Goal: Find specific page/section: Locate a particular part of the current website

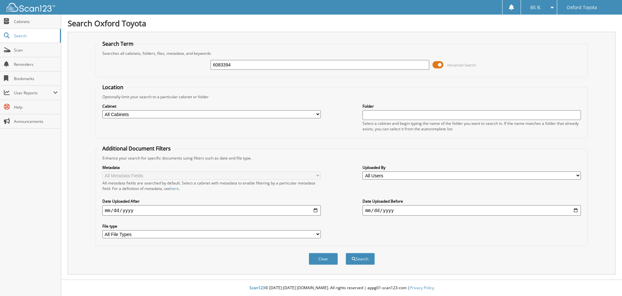
type input "6083394"
click at [346, 253] on button "Search" at bounding box center [360, 259] width 29 height 12
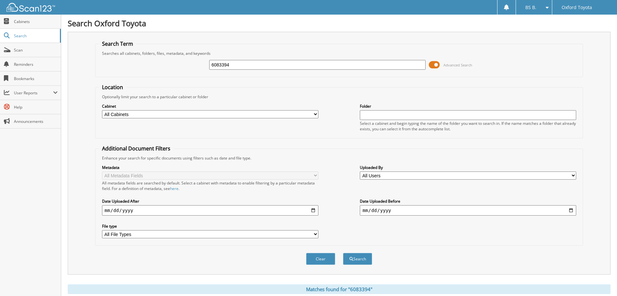
click at [435, 66] on span at bounding box center [434, 65] width 11 height 10
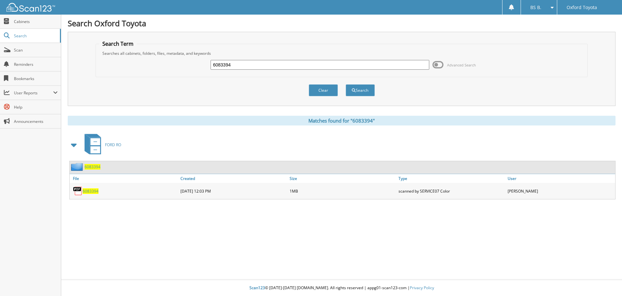
click at [85, 191] on span "6083394" at bounding box center [91, 191] width 16 height 6
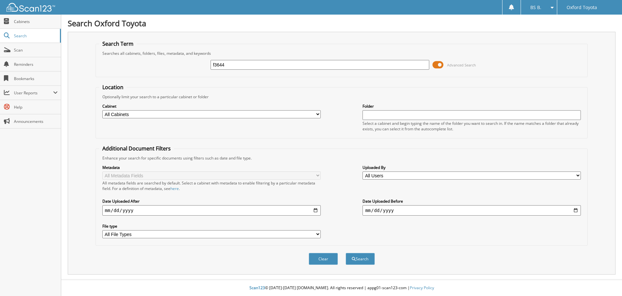
type input "f3644"
click at [346, 253] on button "Search" at bounding box center [360, 259] width 29 height 12
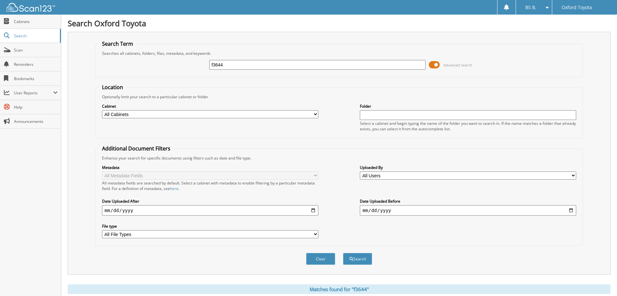
click at [438, 64] on span at bounding box center [434, 65] width 11 height 10
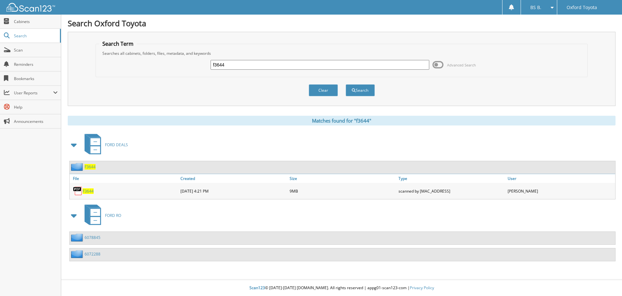
click at [89, 190] on span "F3644" at bounding box center [88, 191] width 11 height 6
